Goal: Task Accomplishment & Management: Manage account settings

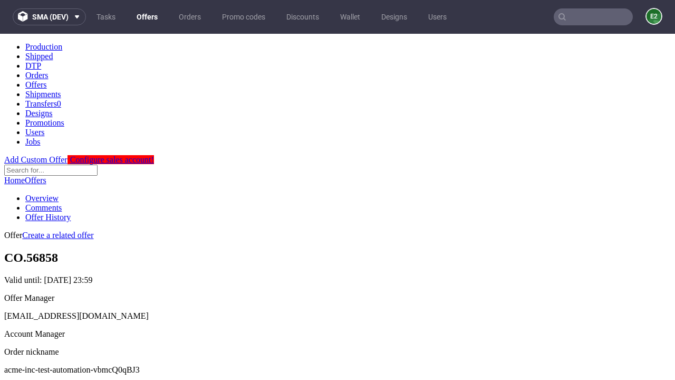
scroll to position [104, 0]
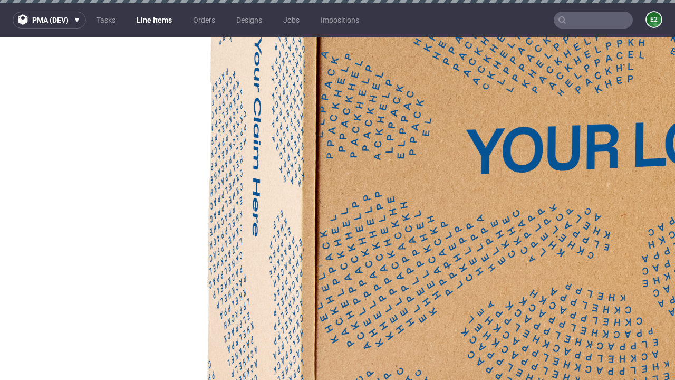
select select "accepted"
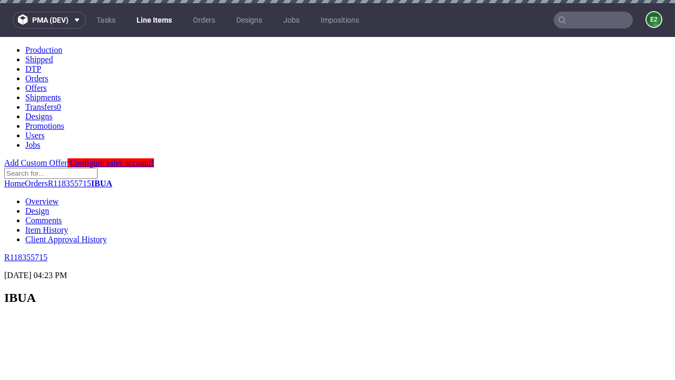
scroll to position [1841, 0]
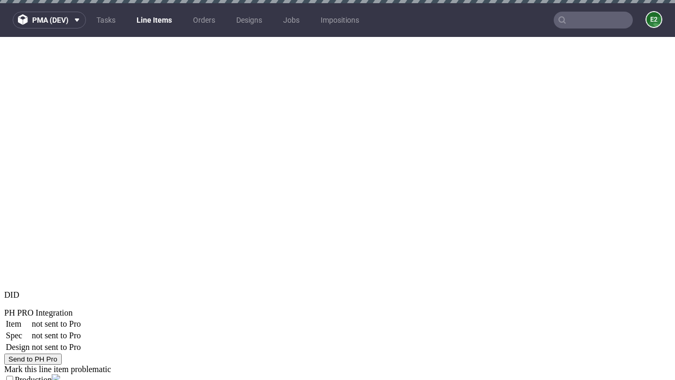
select select "received"
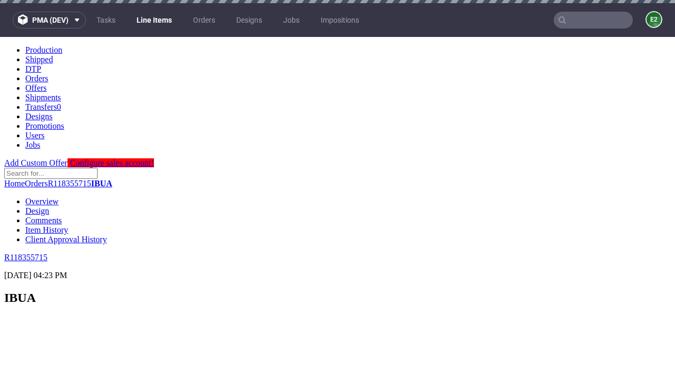
scroll to position [1533, 0]
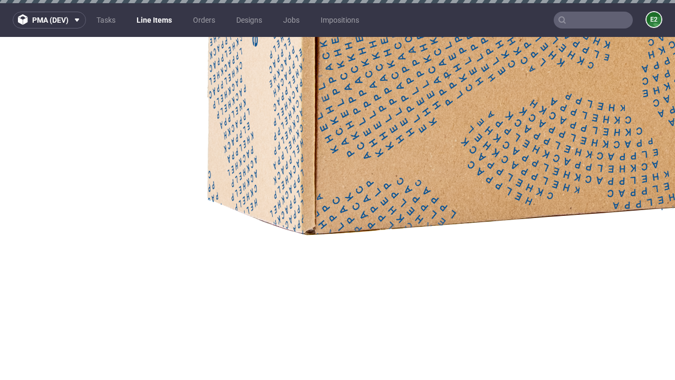
select select "accepted_dtp_issue_reprint"
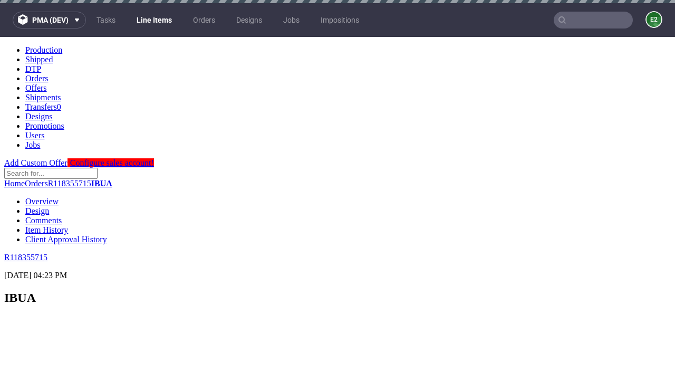
scroll to position [0, 0]
